Goal: Information Seeking & Learning: Learn about a topic

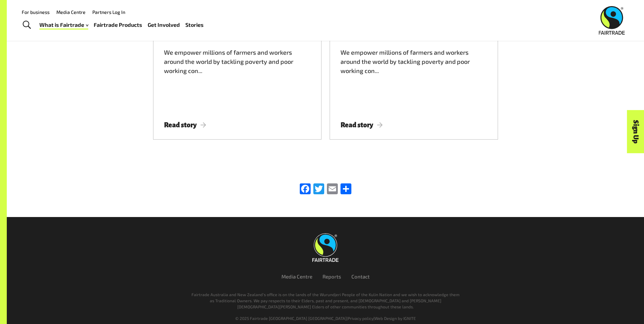
scroll to position [2163, 0]
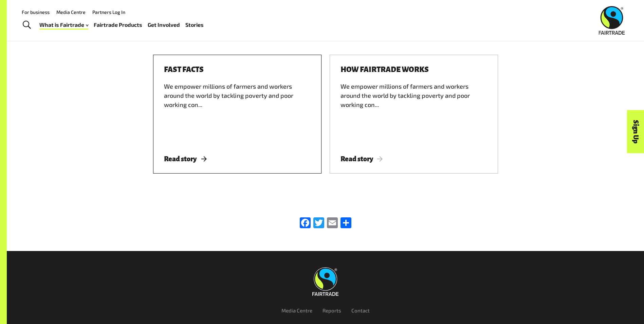
click at [192, 155] on span "Read story" at bounding box center [185, 158] width 42 height 7
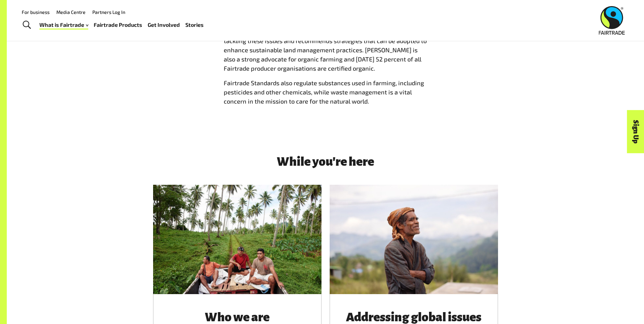
scroll to position [747, 0]
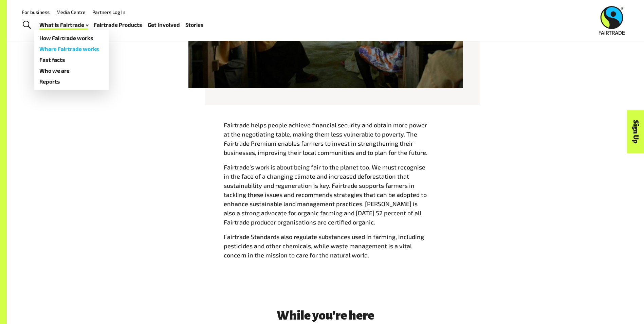
click at [63, 48] on link "Where Fairtrade works" at bounding box center [71, 48] width 75 height 11
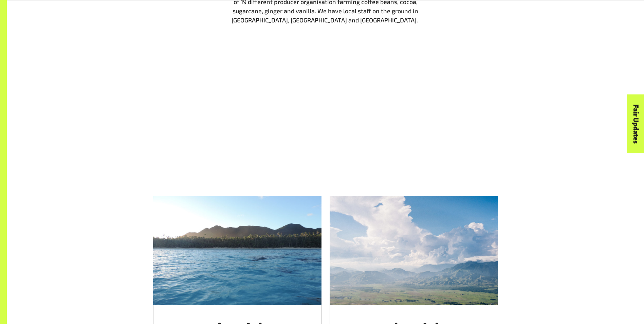
scroll to position [1019, 0]
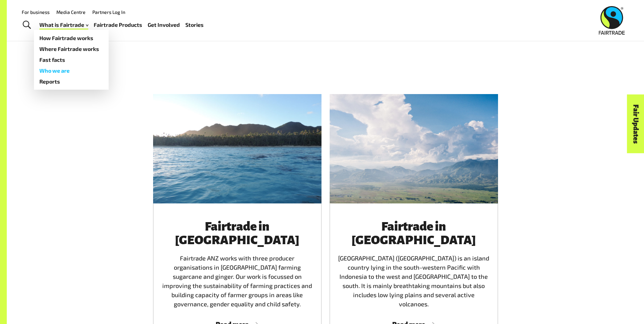
click at [63, 72] on link "Who we are" at bounding box center [71, 70] width 75 height 11
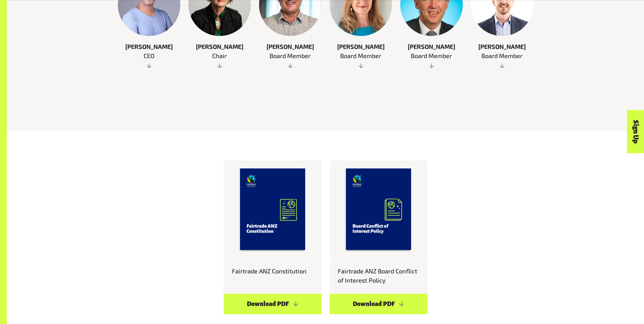
scroll to position [612, 0]
